Goal: Information Seeking & Learning: Understand process/instructions

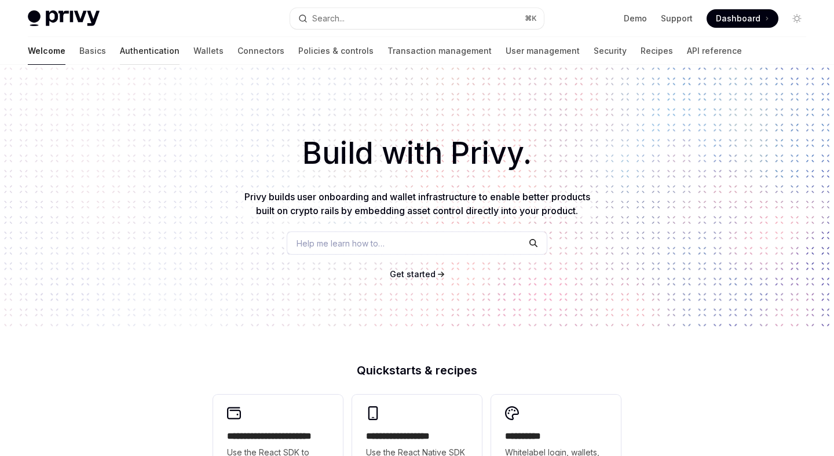
click at [120, 64] on div at bounding box center [150, 64] width 60 height 1
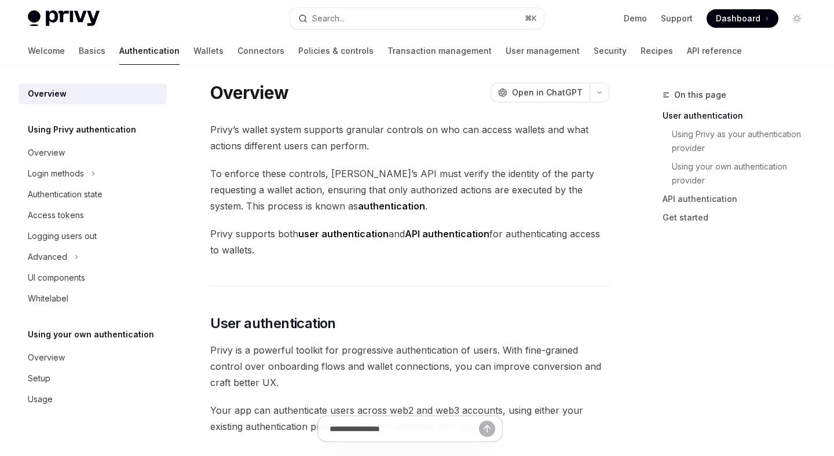
scroll to position [9, 0]
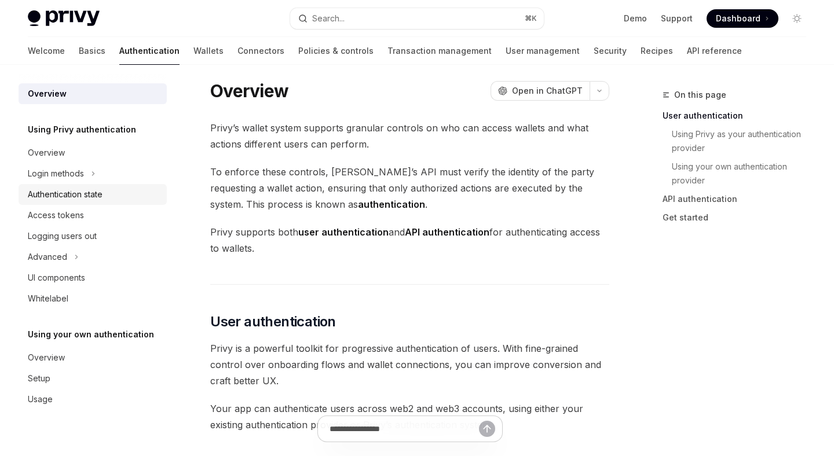
click at [133, 192] on div "Authentication state" at bounding box center [94, 195] width 132 height 14
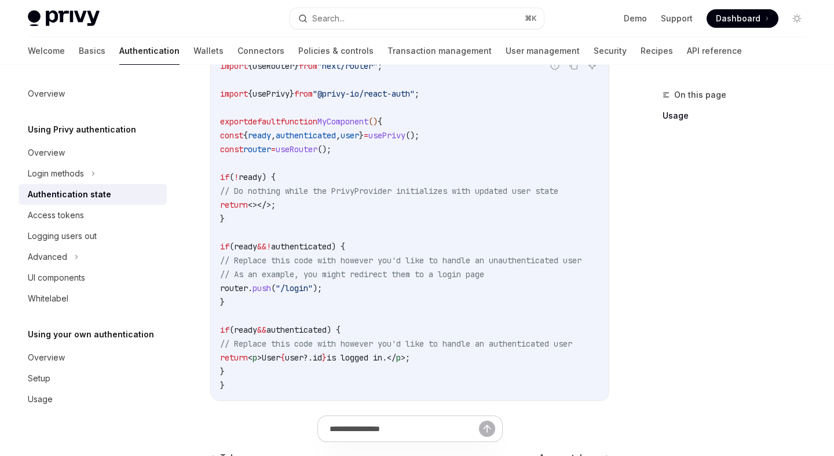
scroll to position [408, 0]
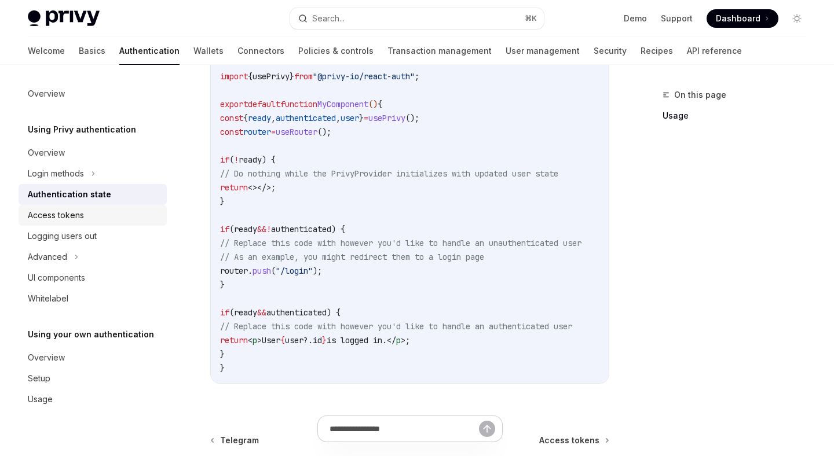
click at [118, 224] on link "Access tokens" at bounding box center [93, 215] width 148 height 21
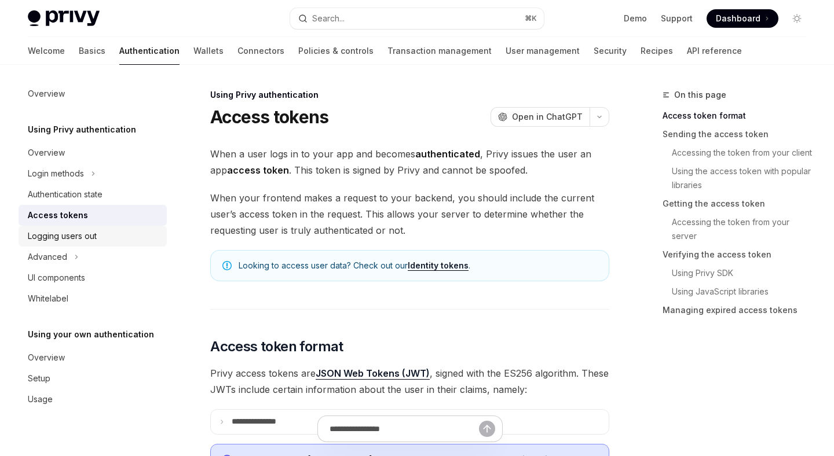
click at [109, 235] on div "Logging users out" at bounding box center [94, 236] width 132 height 14
type textarea "*"
